Goal: Use online tool/utility: Utilize a website feature to perform a specific function

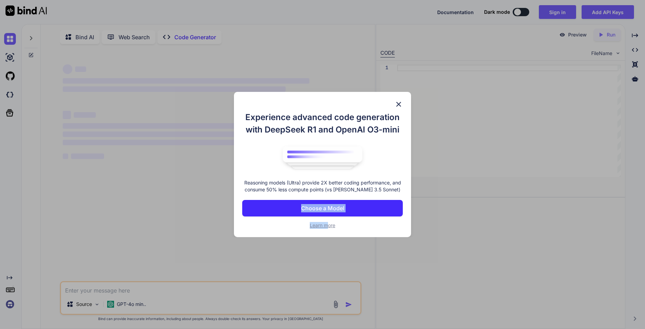
drag, startPoint x: 327, startPoint y: 225, endPoint x: 408, endPoint y: 185, distance: 90.4
click at [415, 191] on div "Experience advanced code generation with DeepSeek R1 and OpenAI O3-mini Reasoni…" at bounding box center [323, 164] width 194 height 145
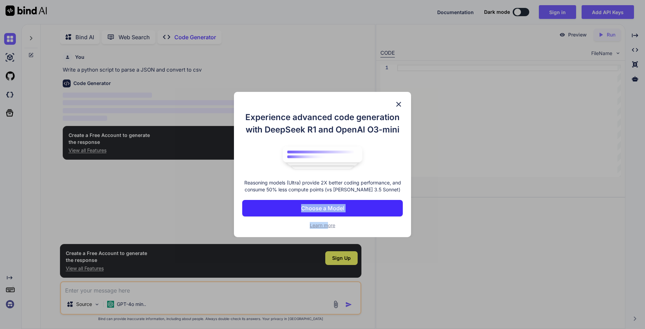
scroll to position [3, 0]
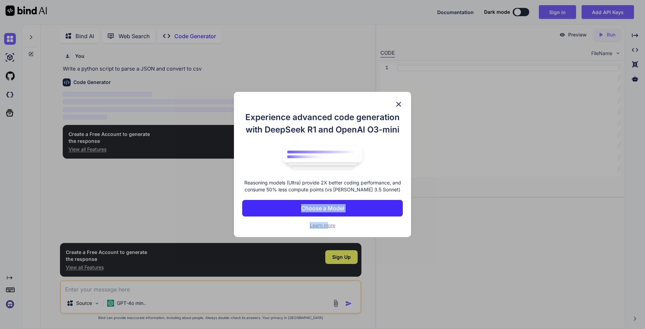
type textarea "x"
click at [400, 102] on img at bounding box center [398, 104] width 8 height 8
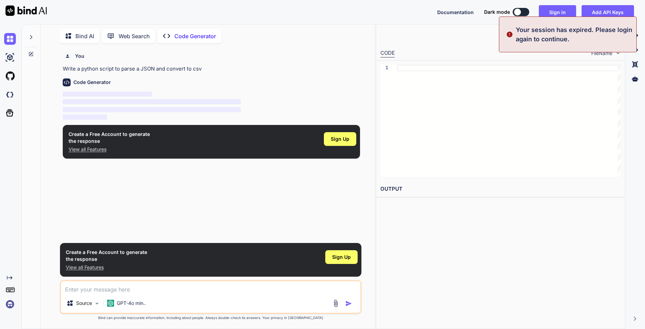
click at [121, 288] on textarea at bounding box center [210, 287] width 299 height 12
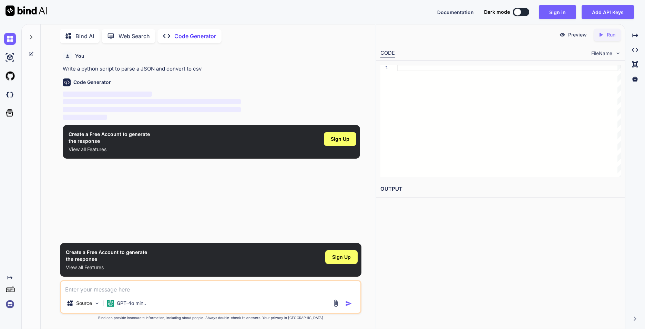
click at [274, 288] on textarea at bounding box center [210, 287] width 299 height 12
click at [121, 287] on textarea at bounding box center [210, 287] width 299 height 12
paste textarea "[URL][DOMAIN_NAME][PERSON_NAME]"
type textarea "[URL][DOMAIN_NAME][PERSON_NAME]"
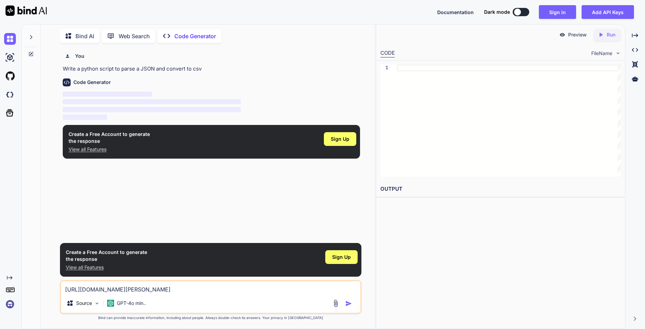
drag, startPoint x: 343, startPoint y: 290, endPoint x: 10, endPoint y: 292, distance: 332.7
click at [10, 292] on div "Created with Pixso. Bind AI Web Search Created with Pixso. Code Generator You W…" at bounding box center [322, 176] width 645 height 305
click at [76, 289] on textarea at bounding box center [210, 287] width 299 height 12
paste textarea
click at [333, 302] on img at bounding box center [336, 304] width 8 height 8
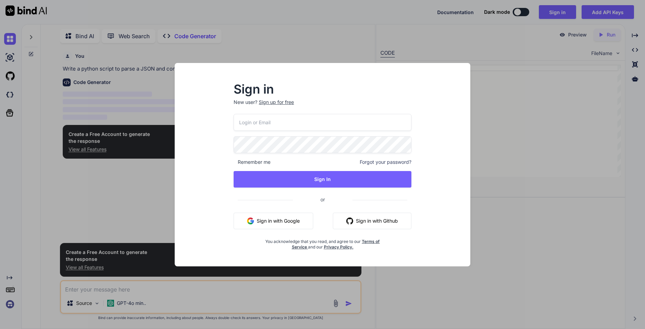
click at [274, 220] on button "Sign in with Google" at bounding box center [274, 221] width 80 height 17
click at [375, 225] on button "Sign in with Github" at bounding box center [372, 221] width 79 height 17
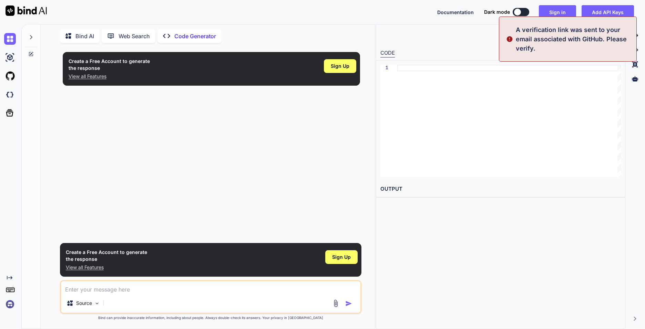
click at [334, 303] on img at bounding box center [336, 304] width 8 height 8
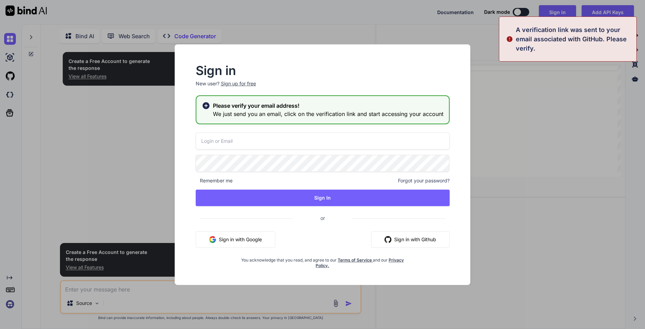
click at [410, 238] on button "Sign in with Github" at bounding box center [410, 239] width 79 height 17
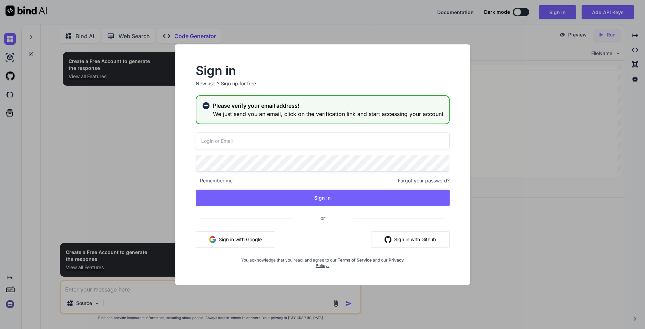
click at [252, 239] on button "Sign in with Google" at bounding box center [236, 239] width 80 height 17
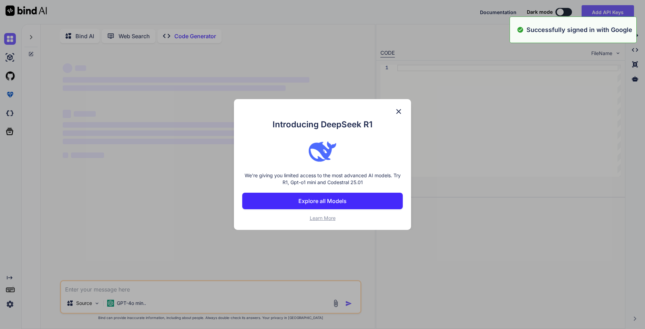
click at [336, 303] on div "Introducing DeepSeek R1 We're giving you limited access to the most advanced AI…" at bounding box center [322, 164] width 645 height 329
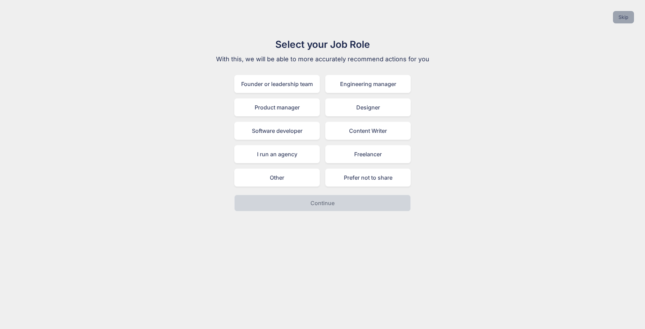
click at [619, 18] on button "Skip" at bounding box center [623, 17] width 21 height 12
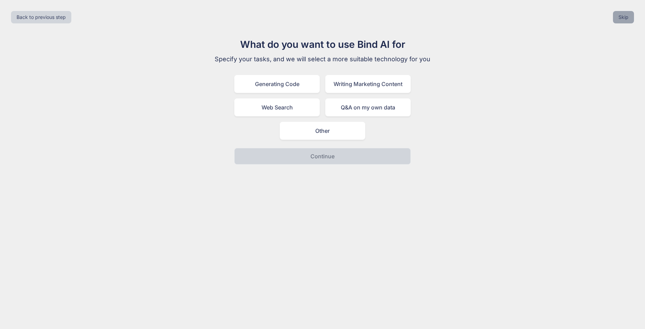
click at [620, 15] on button "Skip" at bounding box center [623, 17] width 21 height 12
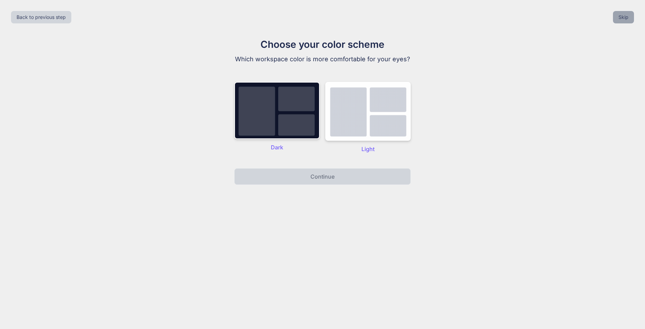
click at [620, 15] on button "Skip" at bounding box center [623, 17] width 21 height 12
click at [620, 16] on div "Back to previous step Skip" at bounding box center [323, 17] width 634 height 23
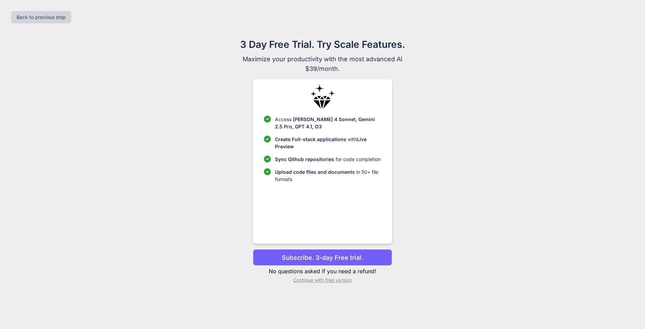
click at [320, 281] on p "Continue with free version" at bounding box center [322, 280] width 139 height 7
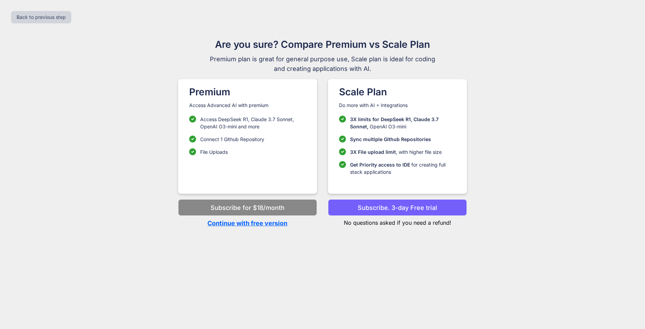
click at [251, 225] on p "Continue with free version" at bounding box center [247, 223] width 139 height 9
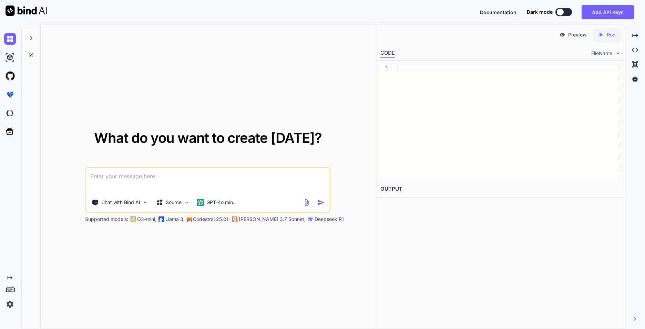
click at [304, 203] on img at bounding box center [306, 203] width 8 height 8
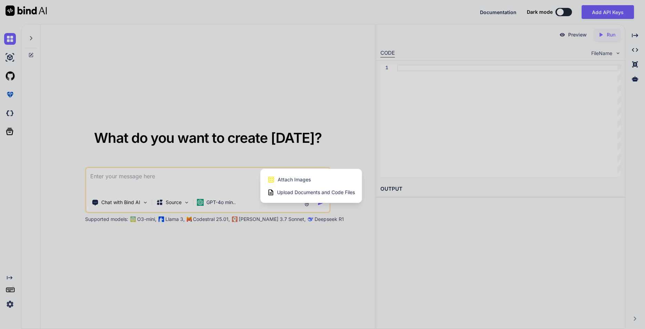
click at [294, 193] on span "Upload Documents and Code Files" at bounding box center [316, 192] width 78 height 7
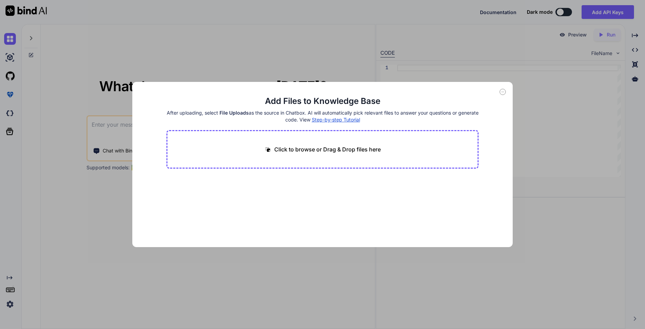
click at [313, 152] on p "Click to browse or Drag & Drop files here" at bounding box center [327, 149] width 106 height 8
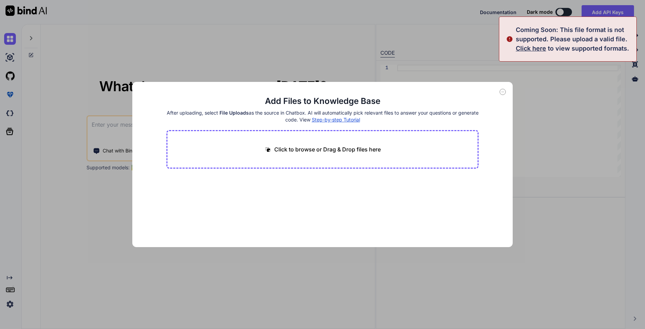
click at [543, 174] on div "Add Files to Knowledge Base After uploading, select File Uploads as the source …" at bounding box center [322, 164] width 645 height 329
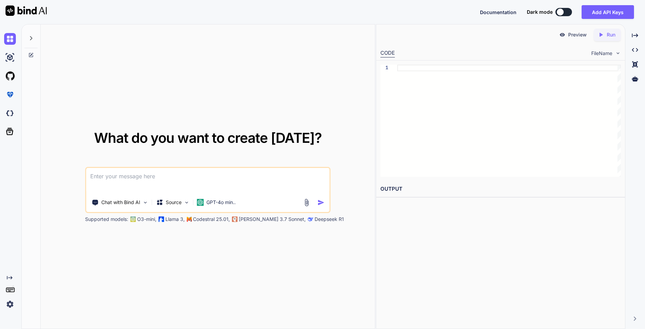
click at [305, 203] on img at bounding box center [306, 203] width 8 height 8
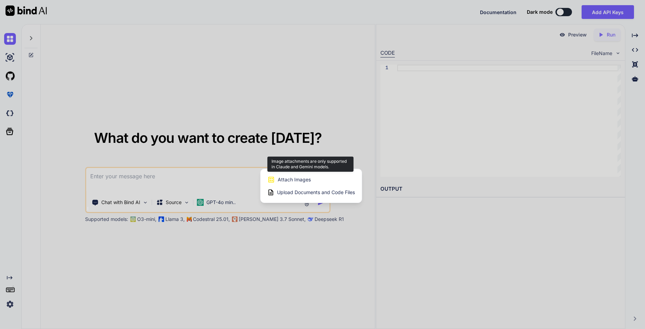
click at [294, 180] on span "Attach Images" at bounding box center [294, 179] width 33 height 7
click at [292, 179] on span "Attach Images" at bounding box center [294, 179] width 33 height 7
click at [292, 182] on span "Attach Images" at bounding box center [294, 179] width 33 height 7
click at [291, 180] on span "Attach Images" at bounding box center [294, 179] width 33 height 7
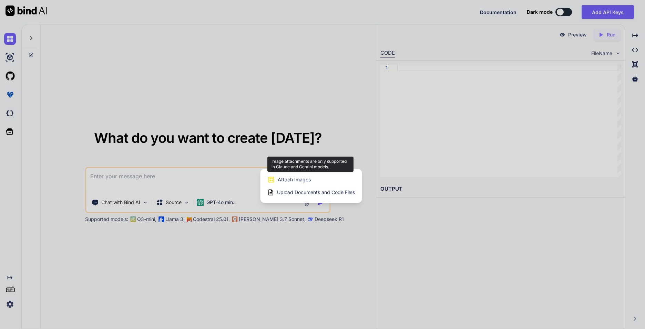
click at [281, 174] on div "Attach Images Image attachments are only supported in Claude and Gemini models." at bounding box center [310, 179] width 87 height 13
click at [297, 244] on div at bounding box center [322, 164] width 645 height 329
